Goal: Task Accomplishment & Management: Use online tool/utility

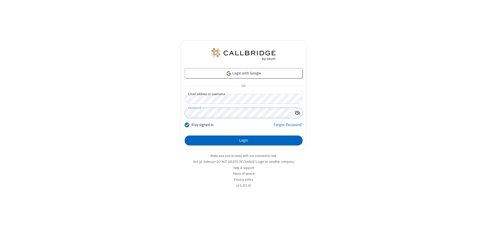
click at [244, 140] on button "Login" at bounding box center [244, 140] width 118 height 10
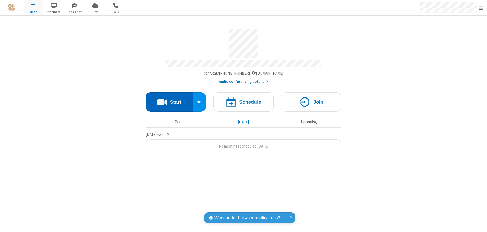
click at [169, 100] on button "Start" at bounding box center [169, 101] width 47 height 19
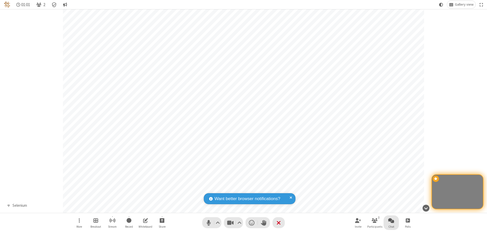
click at [392, 220] on span "Open chat" at bounding box center [392, 220] width 6 height 6
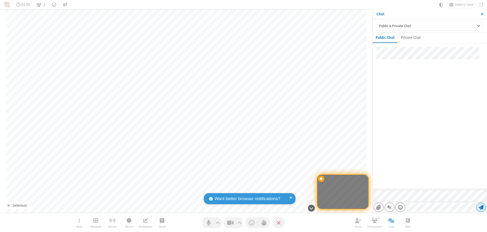
click at [481, 207] on span "Send message" at bounding box center [481, 206] width 5 height 5
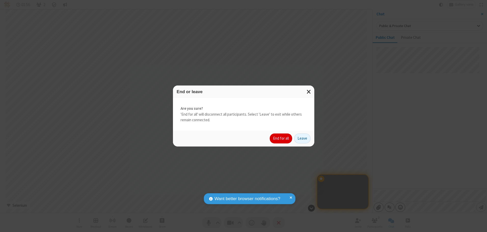
click at [281, 138] on button "End for all" at bounding box center [281, 138] width 22 height 10
